Goal: Check status: Check status

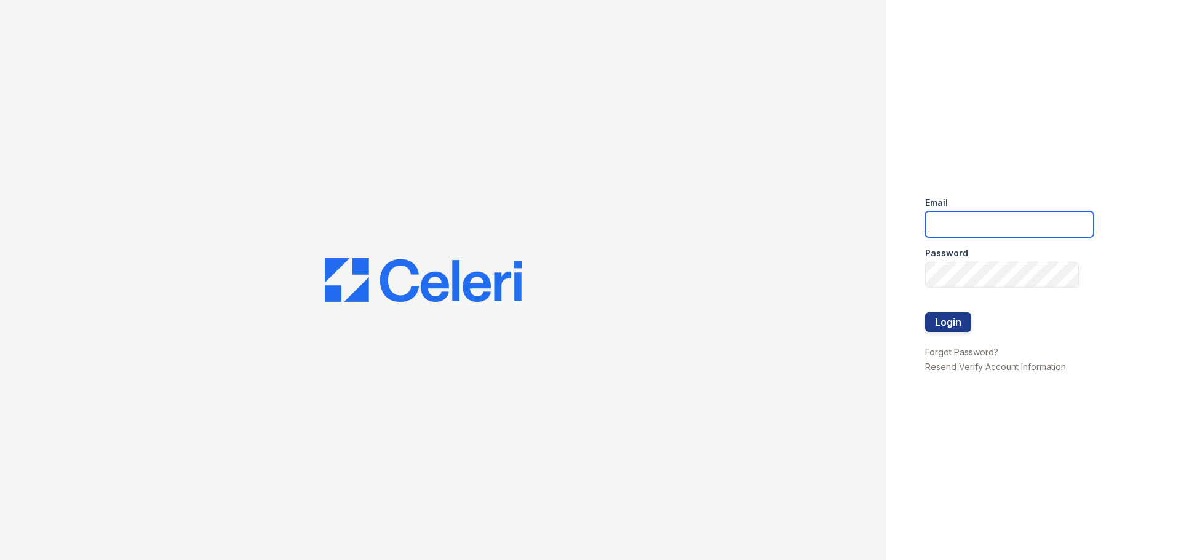
click at [951, 222] on input "email" at bounding box center [1009, 225] width 169 height 26
type input "[EMAIL_ADDRESS][DOMAIN_NAME]"
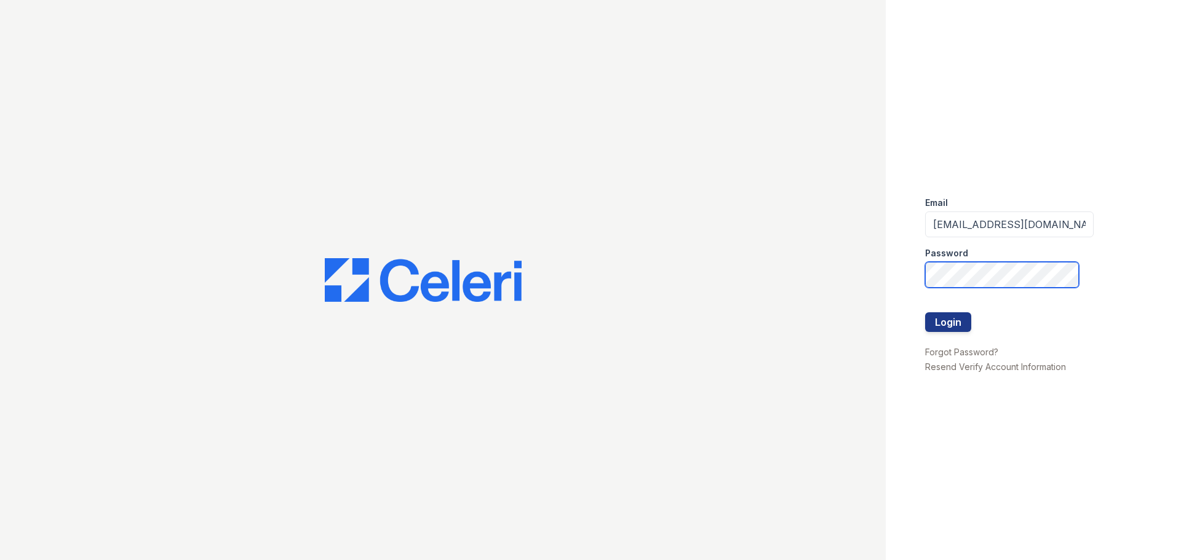
click at [925, 312] on button "Login" at bounding box center [948, 322] width 46 height 20
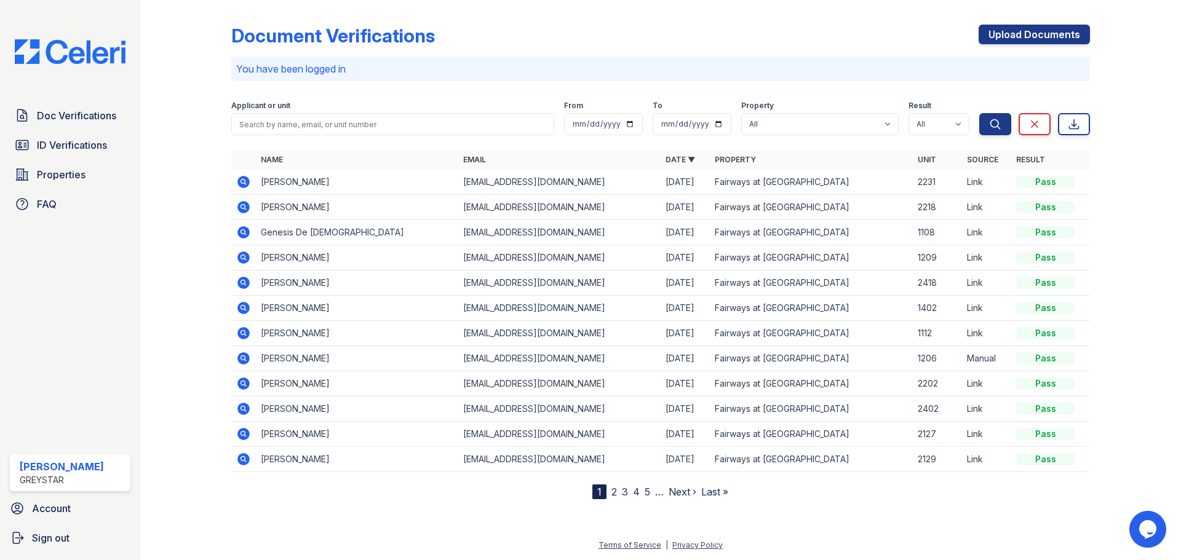
click at [244, 183] on icon at bounding box center [243, 182] width 15 height 15
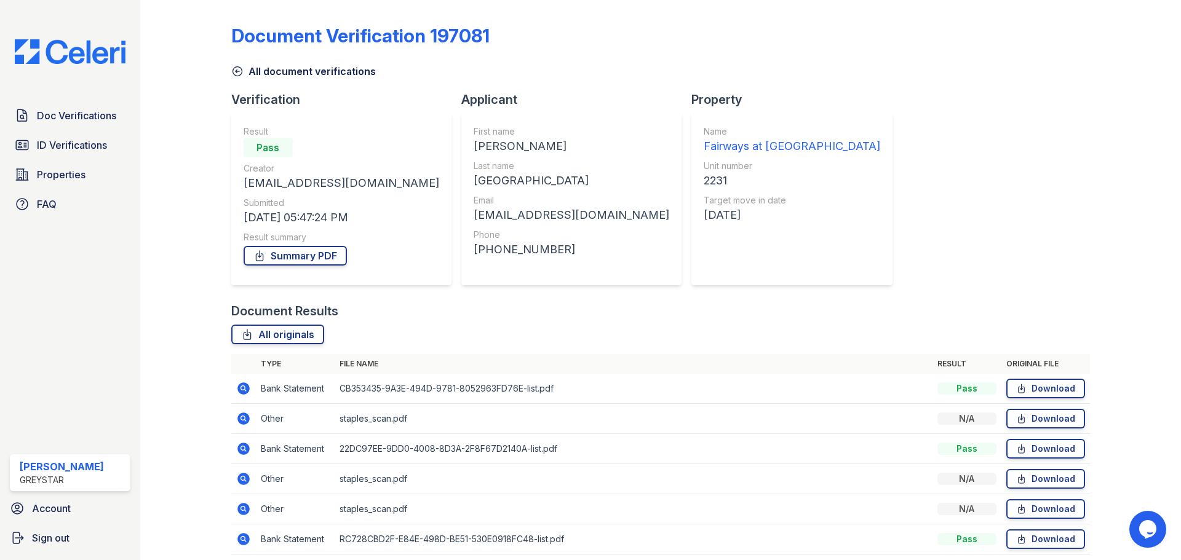
scroll to position [49, 0]
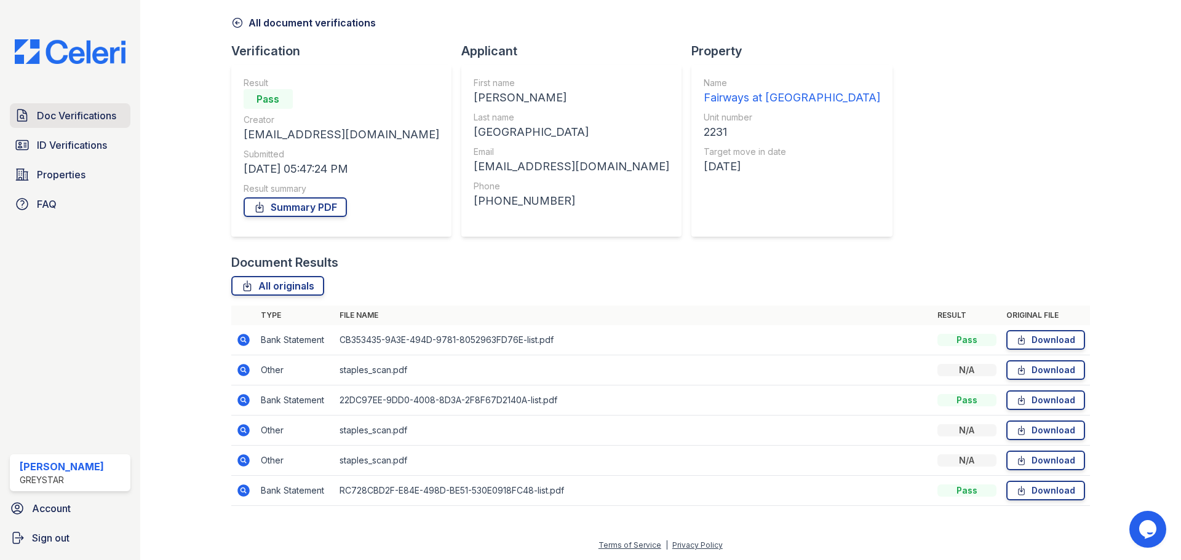
click at [66, 117] on span "Doc Verifications" at bounding box center [76, 115] width 79 height 15
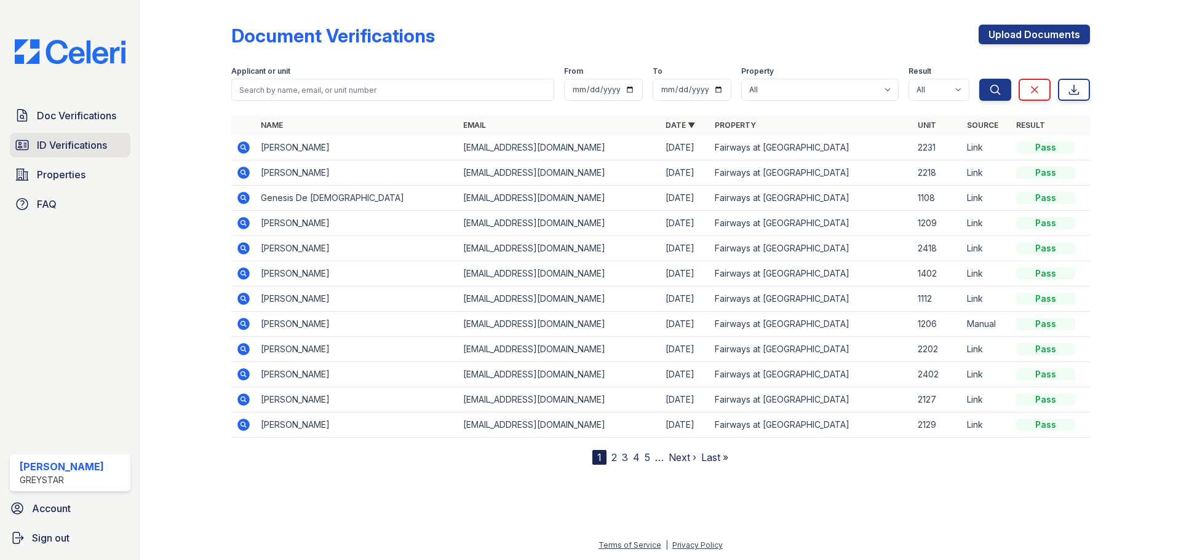
click at [20, 151] on icon at bounding box center [22, 145] width 15 height 15
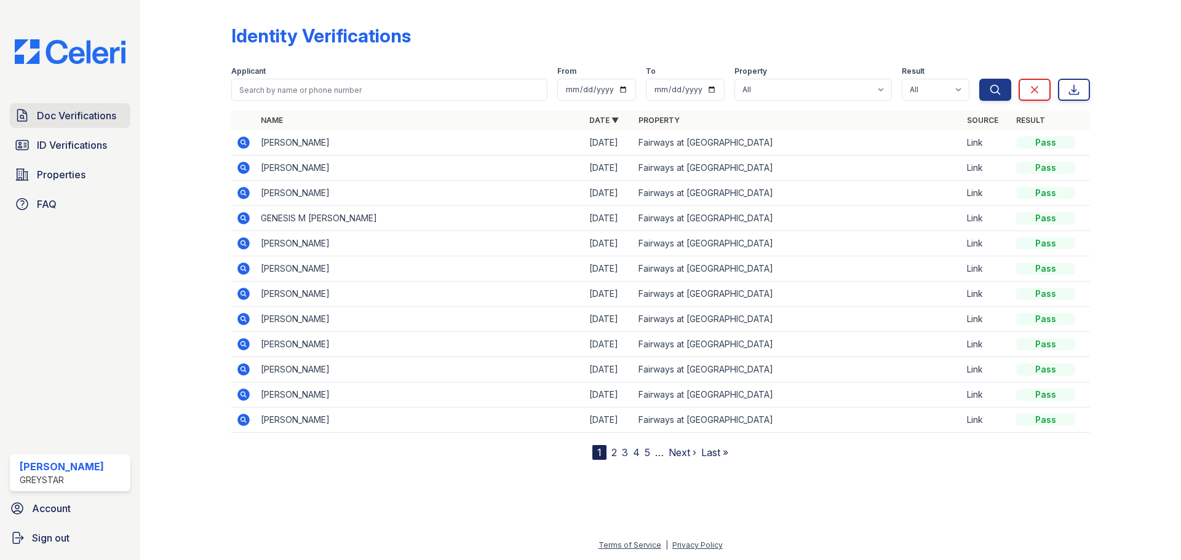
click at [86, 118] on span "Doc Verifications" at bounding box center [76, 115] width 79 height 15
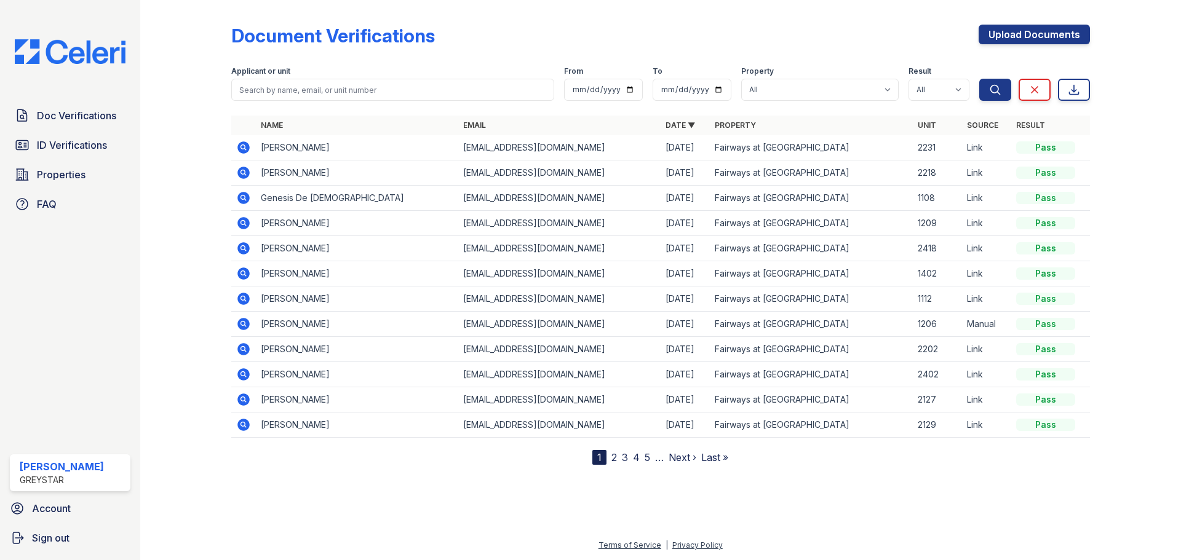
click at [243, 145] on icon at bounding box center [243, 147] width 15 height 15
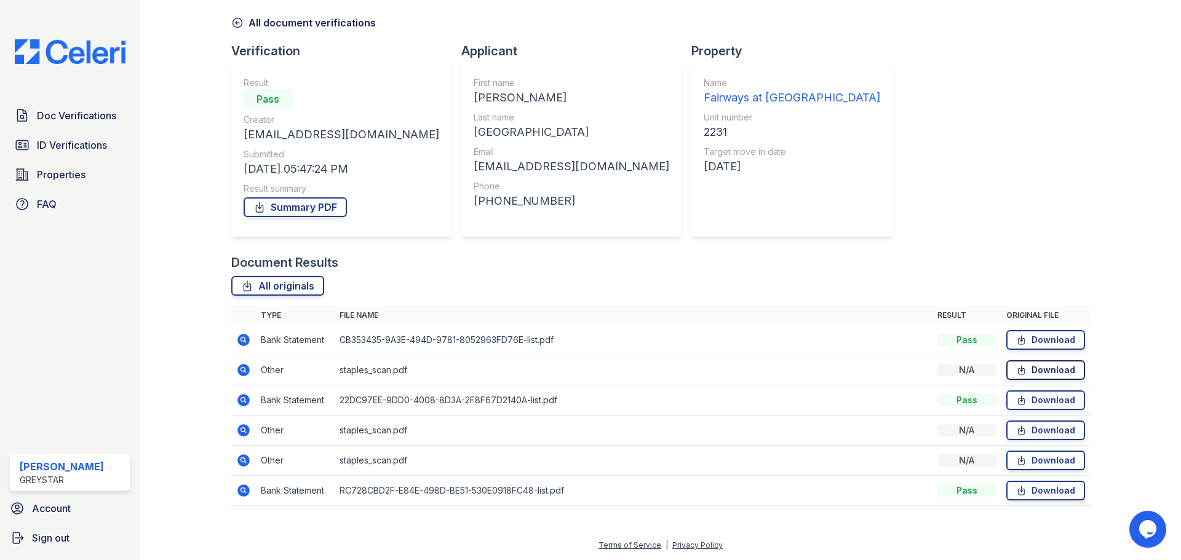
click at [1026, 368] on link "Download" at bounding box center [1045, 370] width 79 height 20
click at [1028, 428] on link "Download" at bounding box center [1045, 431] width 79 height 20
click at [867, 103] on div "Document Verification 197081 All document verifications Verification Result Pas…" at bounding box center [660, 237] width 859 height 562
click at [824, 254] on div "Document Results" at bounding box center [660, 262] width 859 height 17
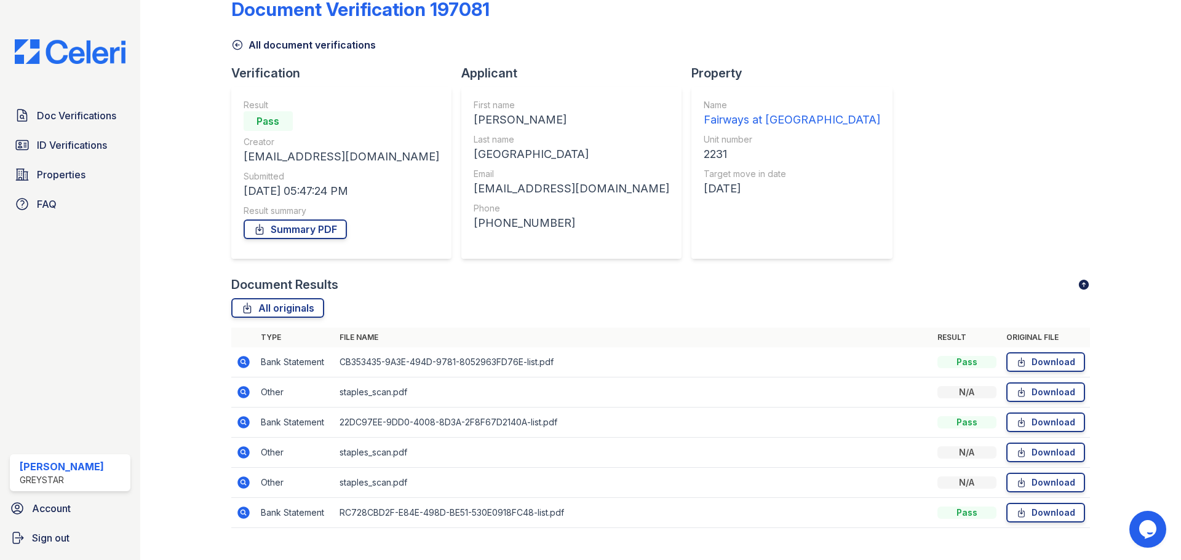
scroll to position [49, 0]
